Goal: Task Accomplishment & Management: Use online tool/utility

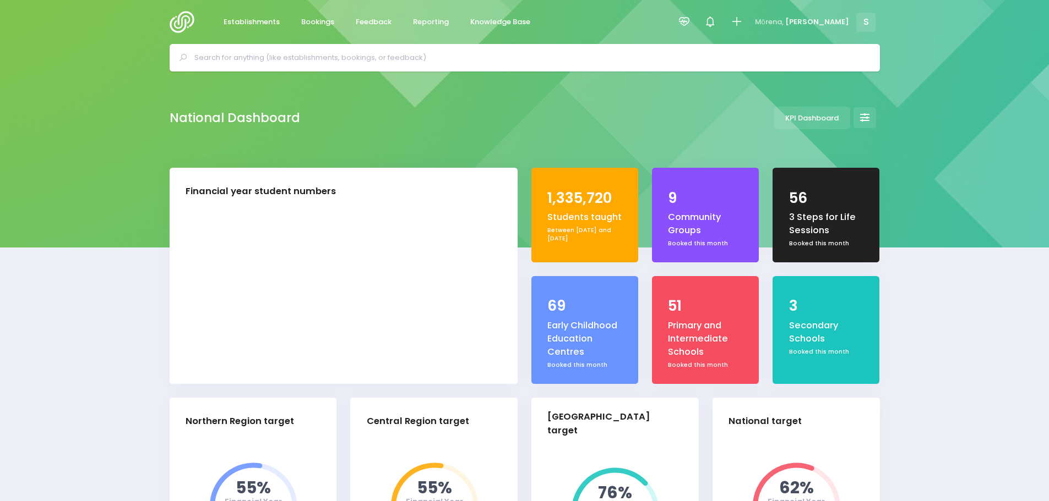
select select "5"
drag, startPoint x: 0, startPoint y: 0, endPoint x: 366, endPoint y: 16, distance: 365.9
click at [366, 16] on link "Feedback" at bounding box center [374, 22] width 54 height 21
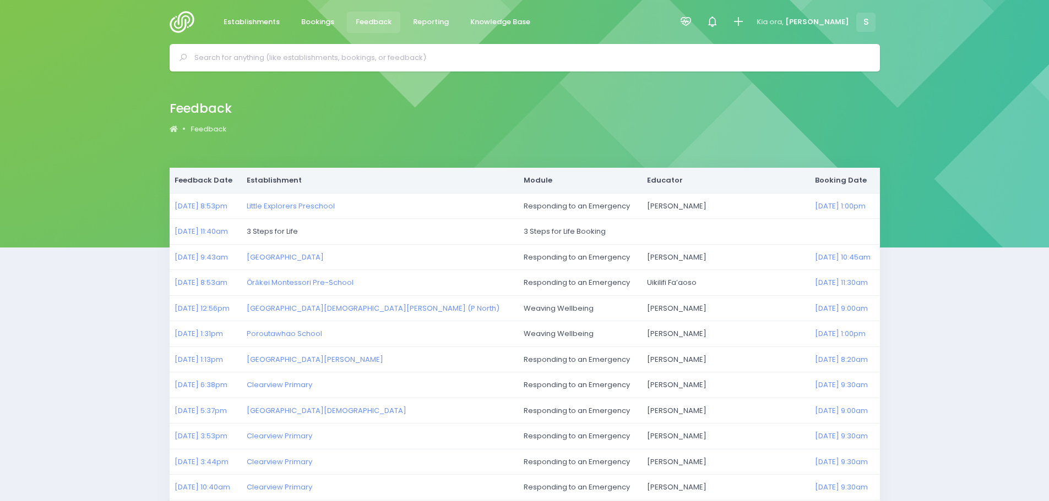
click at [183, 22] on img at bounding box center [185, 22] width 31 height 22
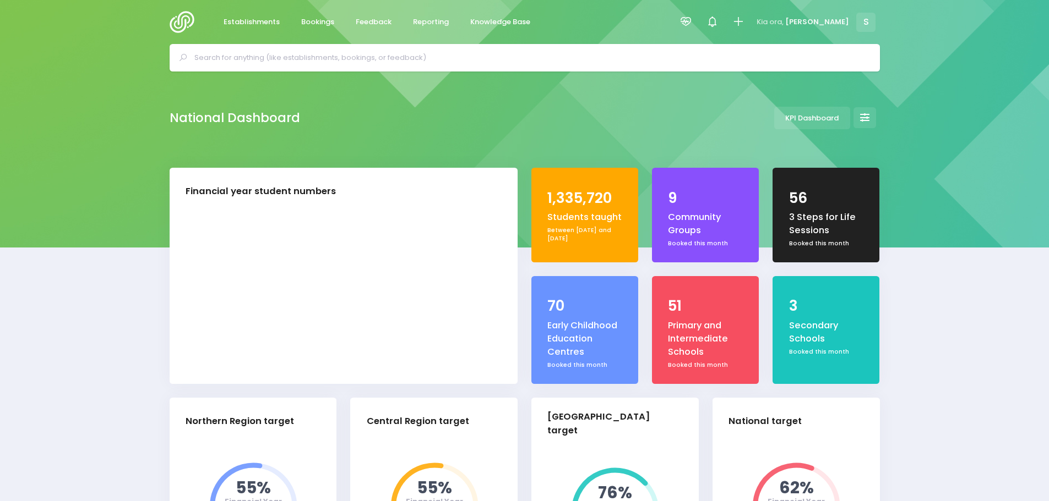
select select "5"
click at [432, 29] on link "Reporting" at bounding box center [431, 22] width 54 height 21
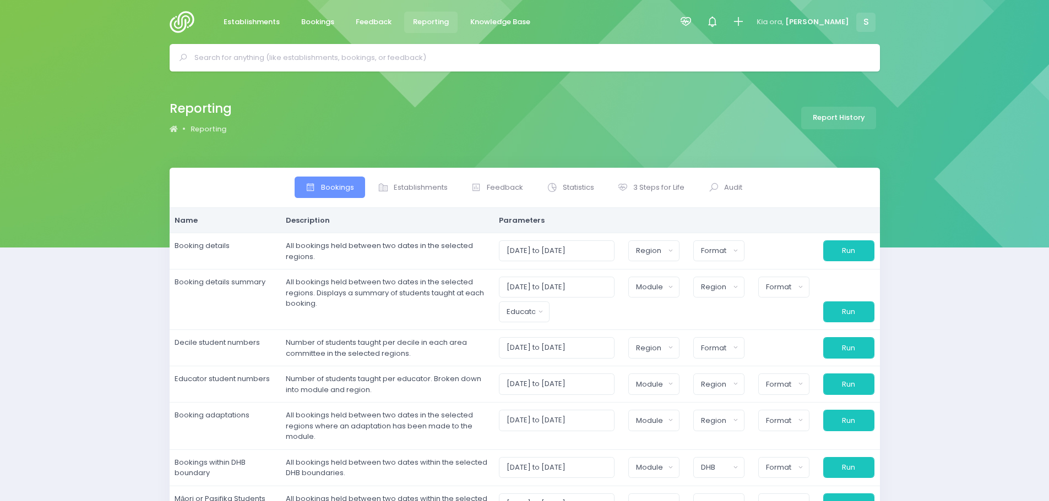
select select
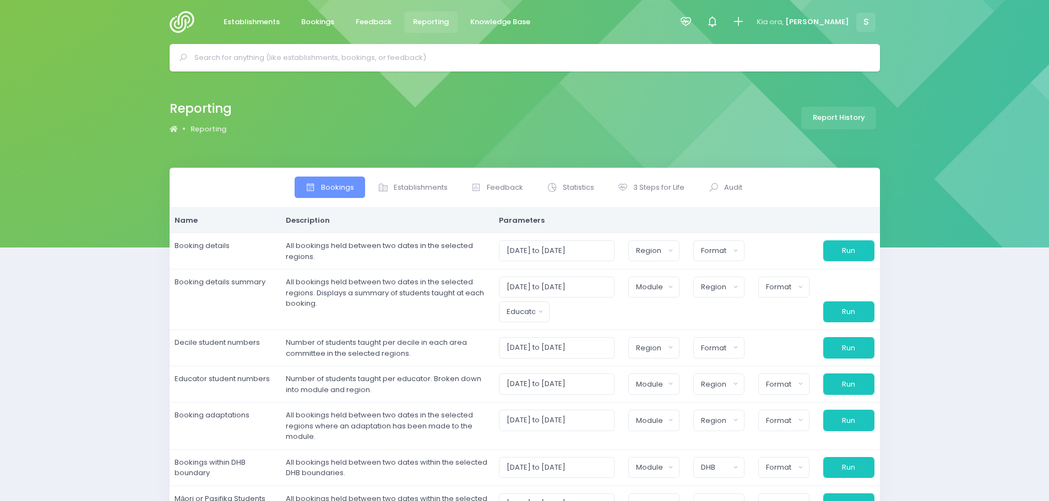
select select
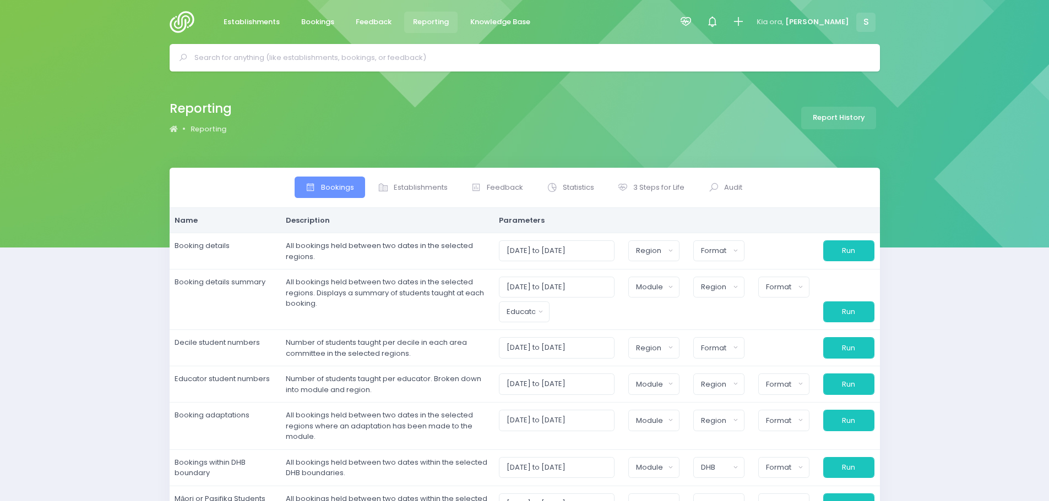
select select
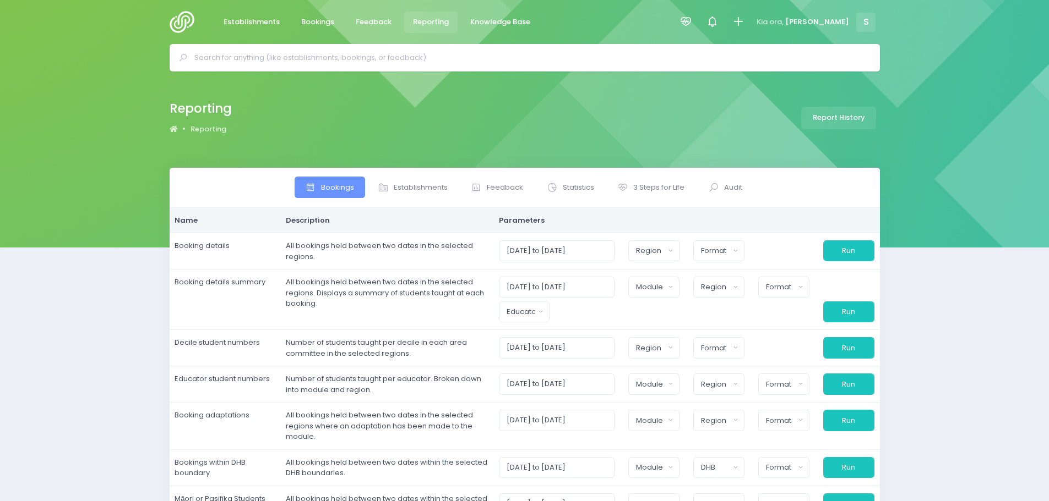
select select
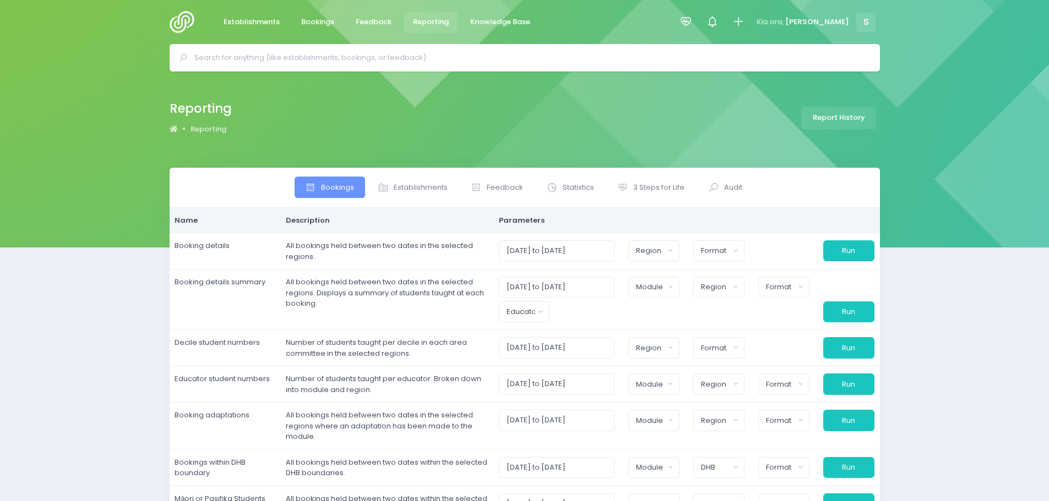
select select
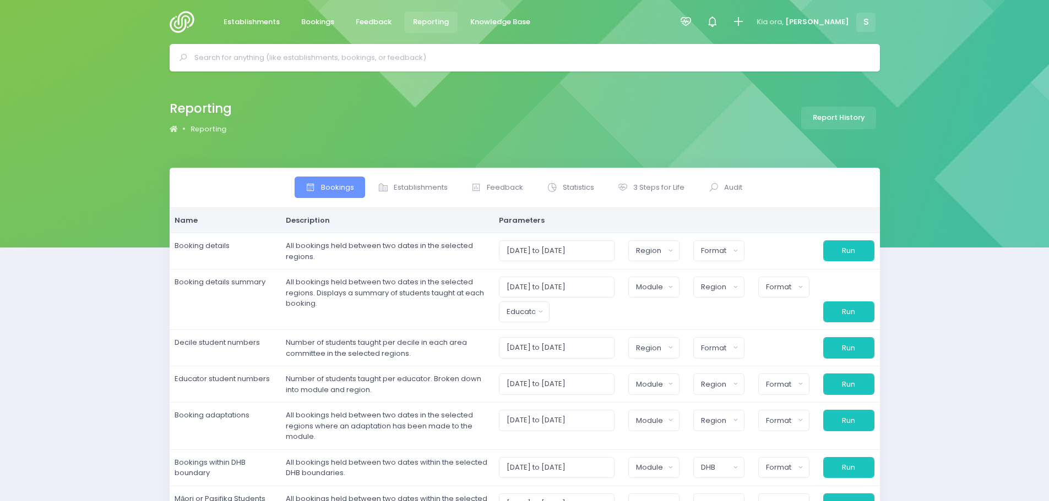
select select
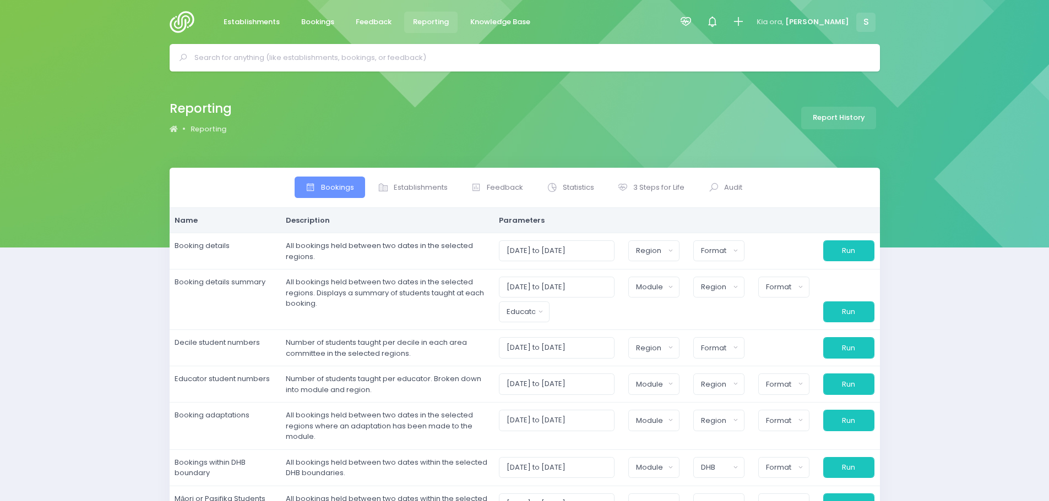
select select
click at [407, 192] on span "Establishments" at bounding box center [421, 187] width 54 height 11
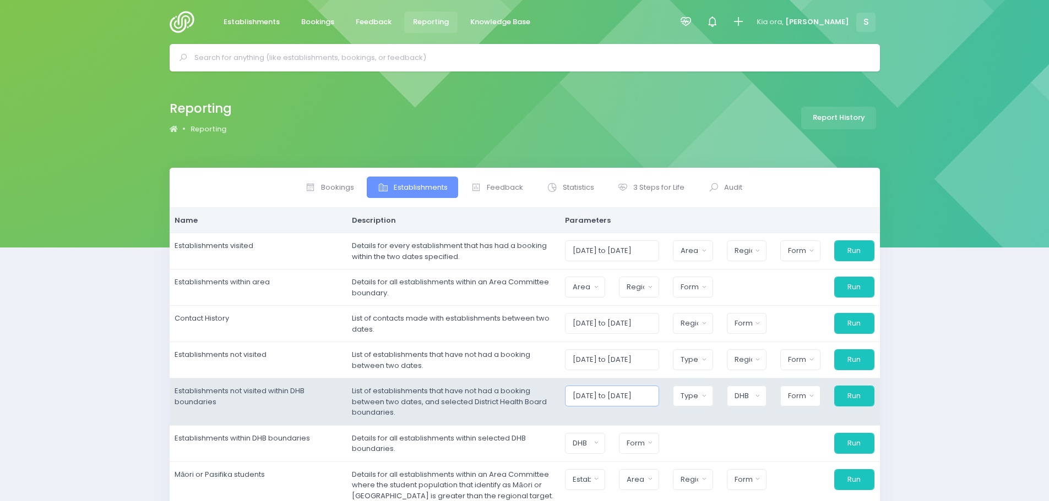
click at [624, 396] on input "[DATE] to [DATE]" at bounding box center [612, 396] width 94 height 21
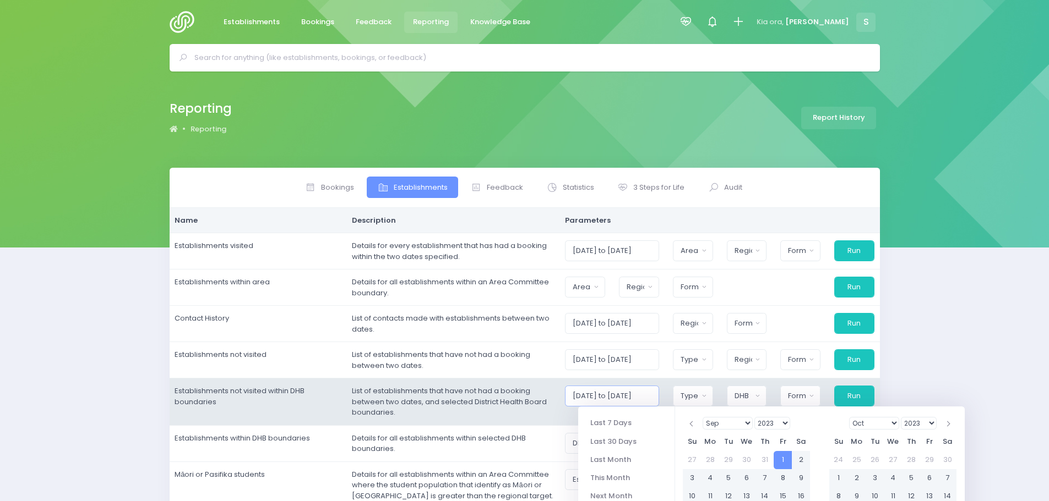
type input "[DATE] to [DATE]"
click at [555, 413] on td "List of establishments that have not had a booking between two dates, and selec…" at bounding box center [453, 402] width 213 height 47
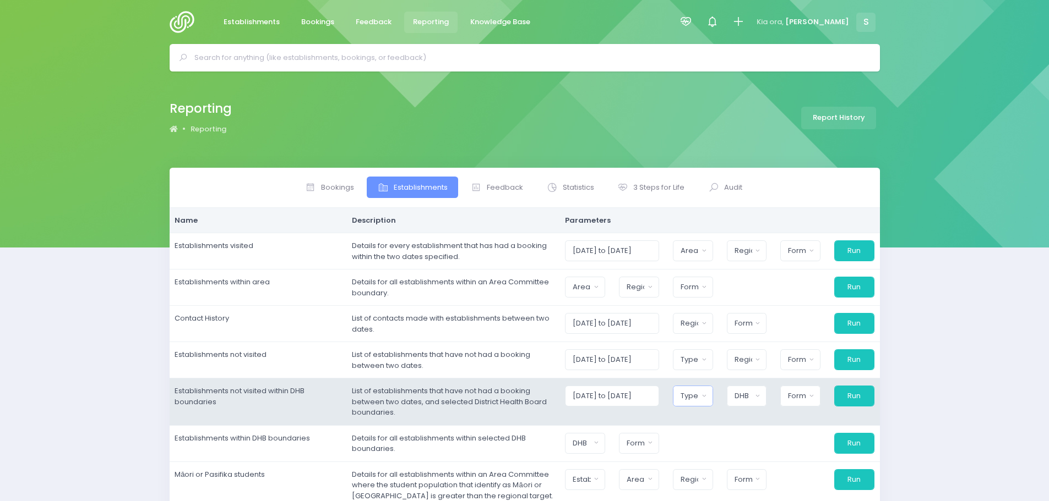
click at [698, 398] on div "Type" at bounding box center [689, 396] width 18 height 11
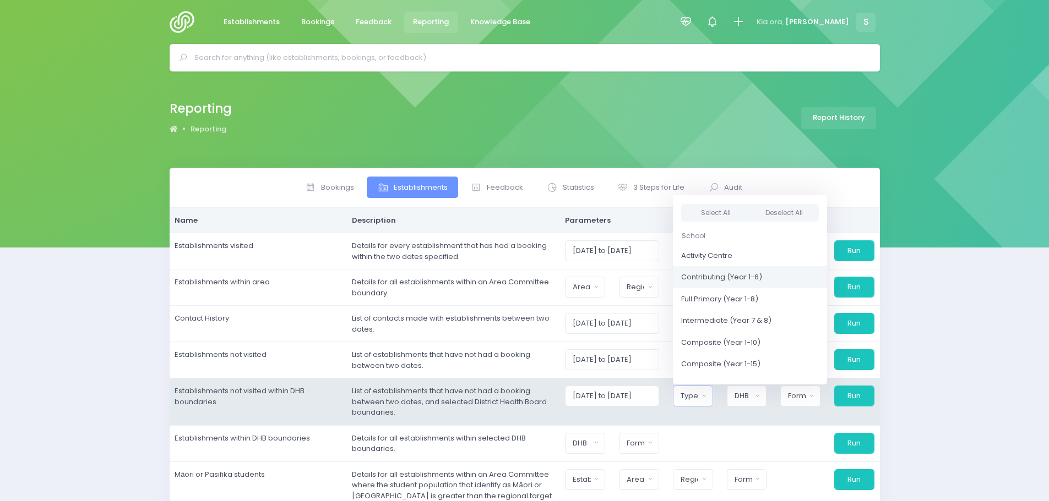
click at [717, 278] on span "Contributing (Year 1-6)" at bounding box center [721, 277] width 81 height 11
select select "Contributing"
click at [712, 301] on span "Full Primary (Year 1-8)" at bounding box center [717, 299] width 77 height 11
click at [699, 324] on span "Intermediate (Year 7 & 8)" at bounding box center [726, 320] width 90 height 11
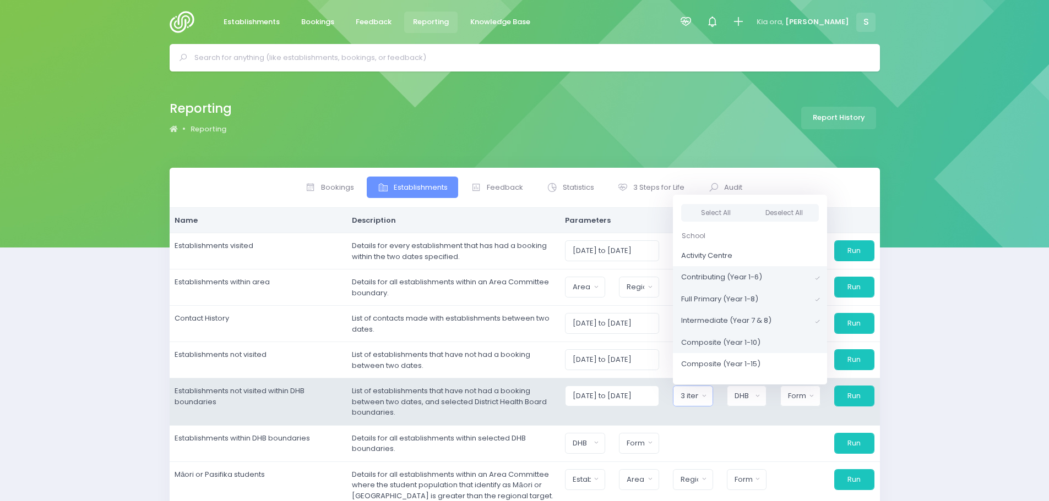
click at [699, 342] on span "Composite (Year 1-10)" at bounding box center [720, 342] width 79 height 11
click at [697, 367] on span "Composite (Year 1-15)" at bounding box center [720, 364] width 79 height 11
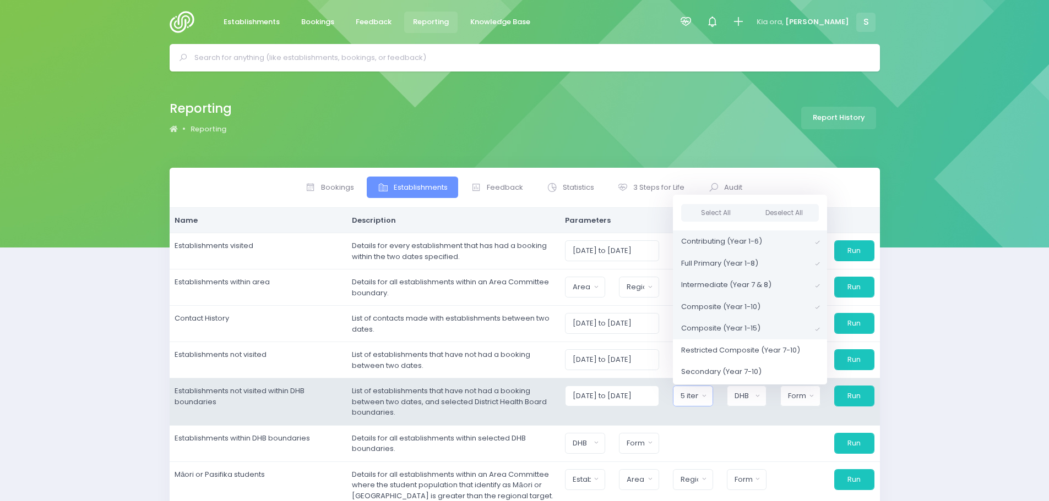
scroll to position [275, 0]
click at [719, 328] on span "Restricted Composite (Year 7-10)" at bounding box center [740, 331] width 119 height 11
click at [708, 348] on span "Secondary (Year 7-10)" at bounding box center [721, 352] width 80 height 11
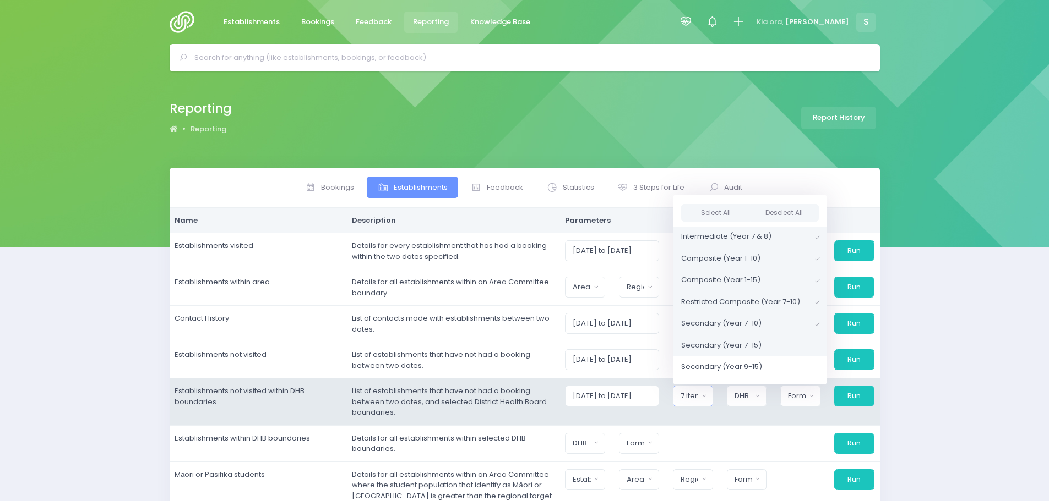
scroll to position [330, 0]
click at [712, 318] on span "Secondary (Year 7-15)" at bounding box center [721, 319] width 80 height 11
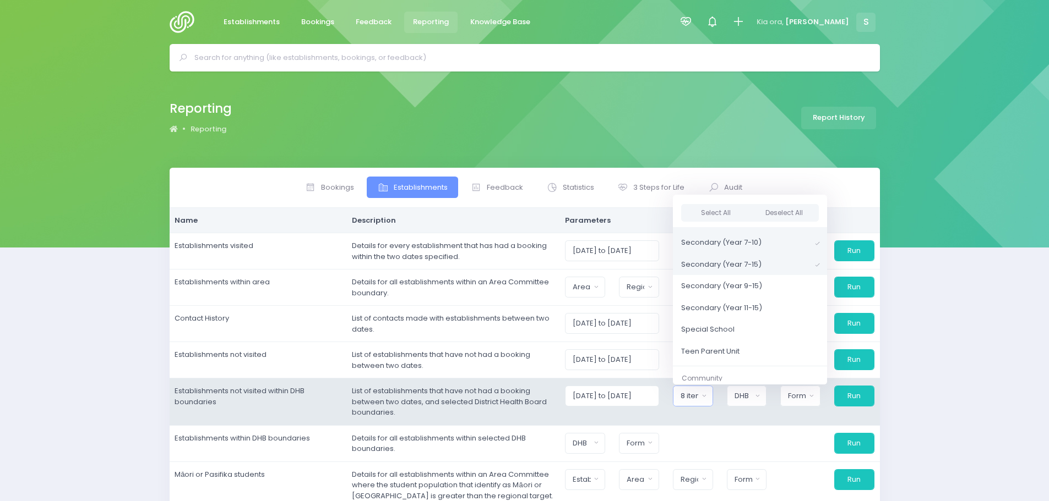
click at [728, 416] on td "[DATE] to [DATE] Casual-Education and Care Education and Care Service Homebased…" at bounding box center [720, 402] width 320 height 47
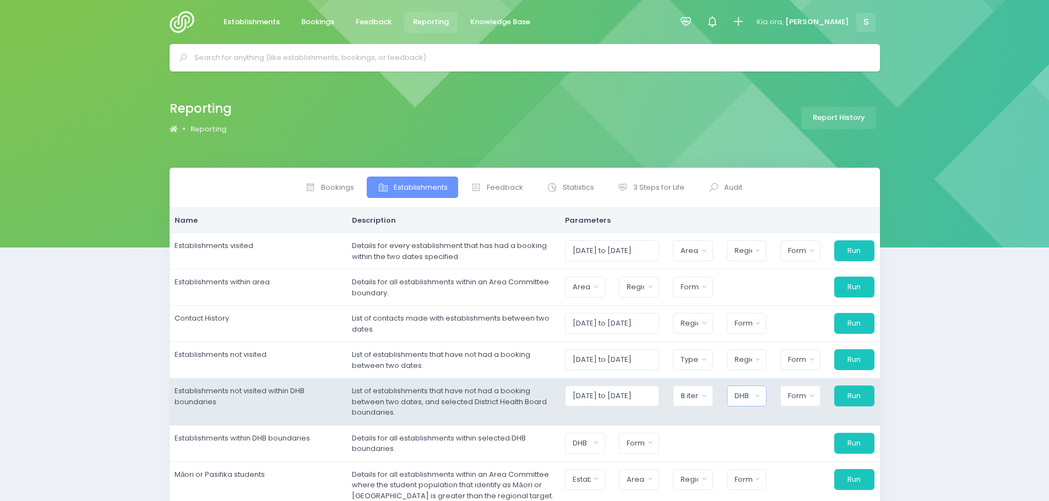
click at [741, 399] on div "DHB" at bounding box center [743, 396] width 18 height 11
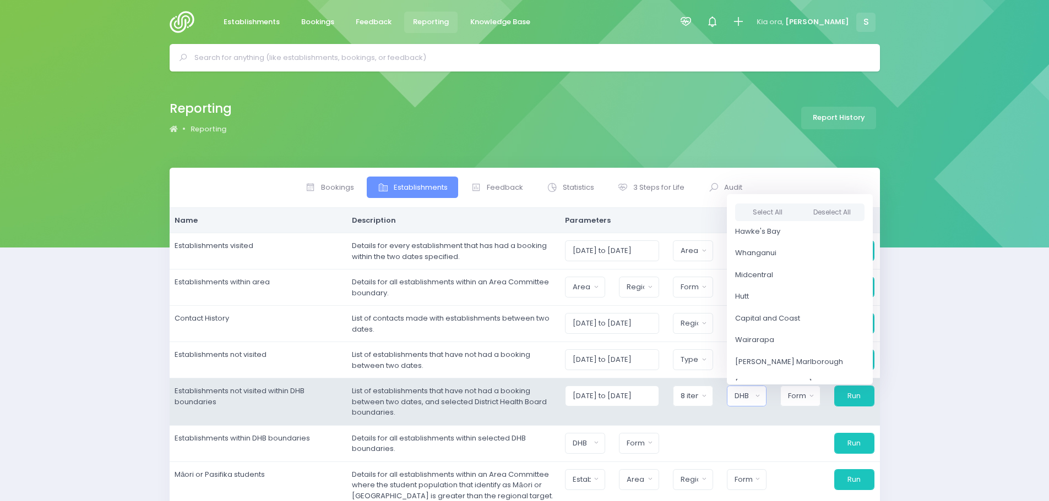
scroll to position [220, 0]
click at [761, 277] on link "Hutt" at bounding box center [800, 279] width 146 height 22
select select "Hutt"
click at [772, 305] on span "Capital and Coast" at bounding box center [767, 300] width 65 height 11
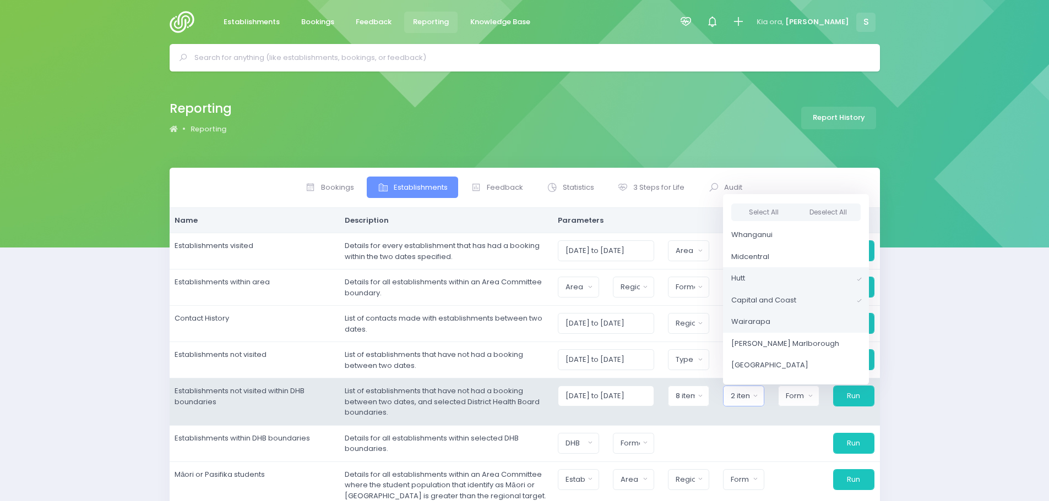
click at [766, 328] on link "Wairarapa" at bounding box center [796, 322] width 146 height 22
click at [788, 417] on td "[DATE] to [DATE] Casual-Education and Care Education and Care Service Homebased…" at bounding box center [716, 402] width 327 height 47
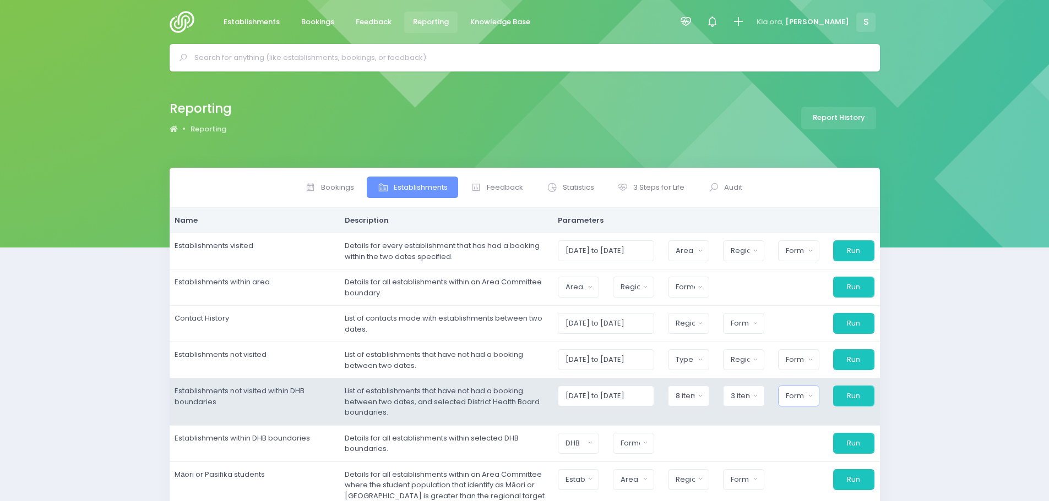
click at [803, 395] on div "Format" at bounding box center [795, 396] width 19 height 11
click at [819, 365] on span "Excel Spreadsheet" at bounding box center [819, 370] width 67 height 11
select select "excel"
click at [850, 398] on button "Run" at bounding box center [852, 396] width 42 height 21
